Goal: Find specific page/section: Find specific page/section

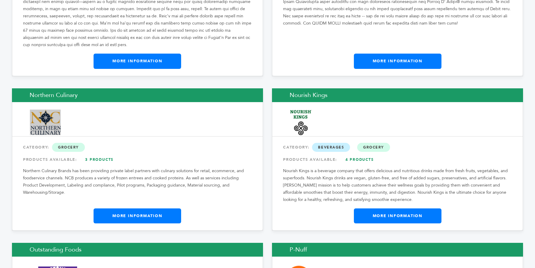
scroll to position [6493, 0]
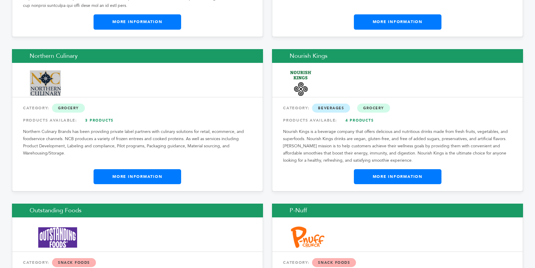
drag, startPoint x: 534, startPoint y: 11, endPoint x: 508, endPoint y: 156, distance: 147.3
click at [151, 169] on link "More Information" at bounding box center [138, 176] width 88 height 15
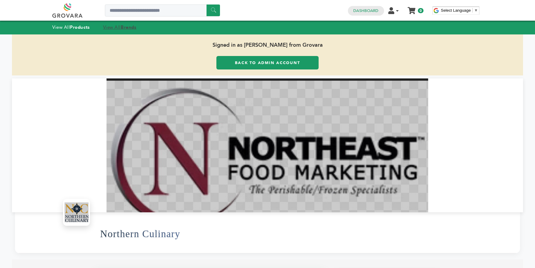
click at [124, 28] on strong "Brands" at bounding box center [129, 27] width 16 height 6
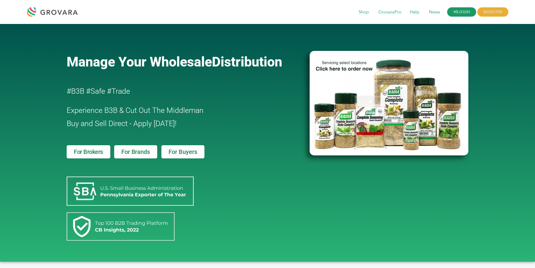
click at [464, 10] on link "LOGIN" at bounding box center [461, 11] width 29 height 9
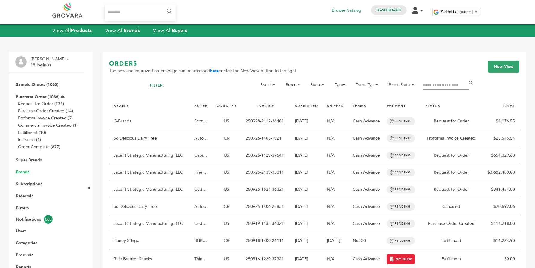
click at [22, 172] on link "Brands" at bounding box center [22, 172] width 13 height 6
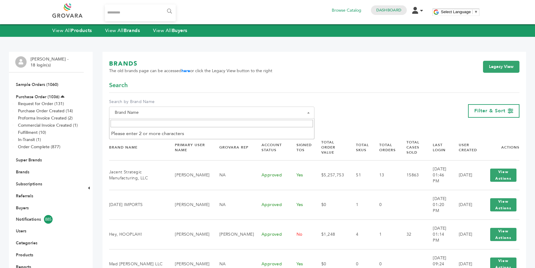
click at [142, 126] on input "Search" at bounding box center [212, 123] width 202 height 7
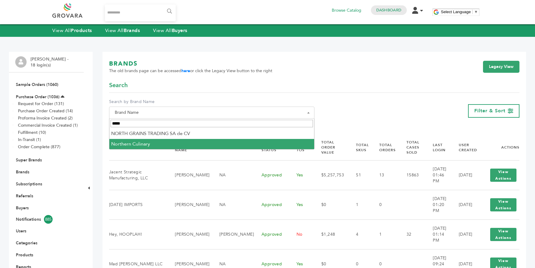
type input "*****"
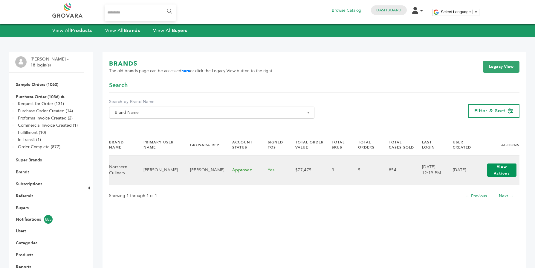
click at [504, 172] on button "View Actions" at bounding box center [501, 169] width 29 height 13
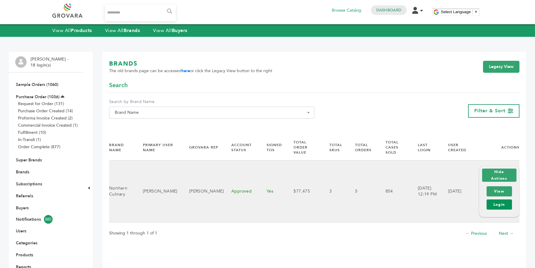
click at [500, 199] on link "Login" at bounding box center [499, 204] width 25 height 10
